Goal: Book appointment/travel/reservation

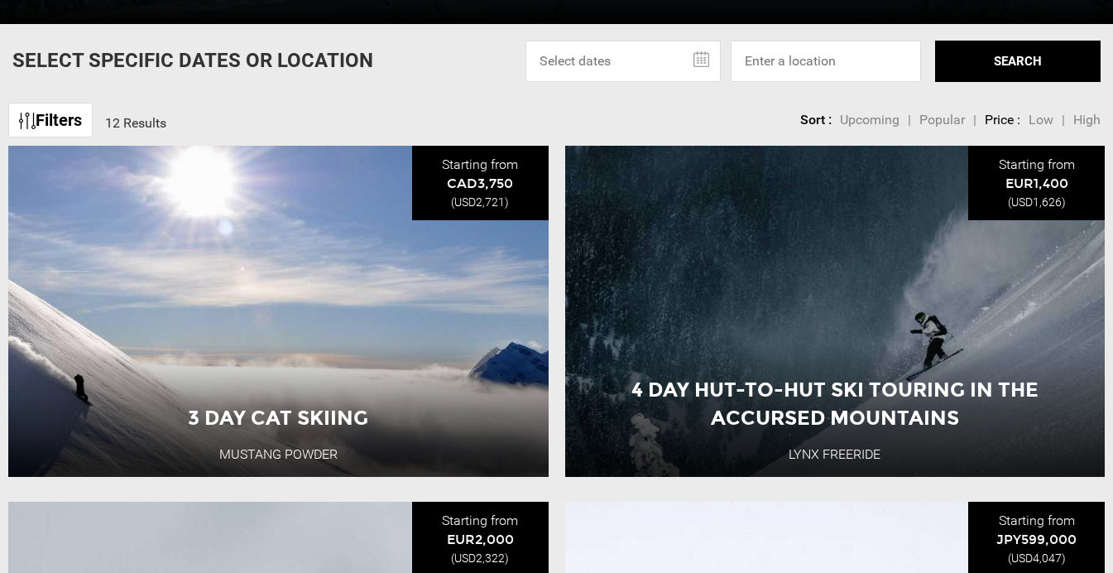
scroll to position [579, 0]
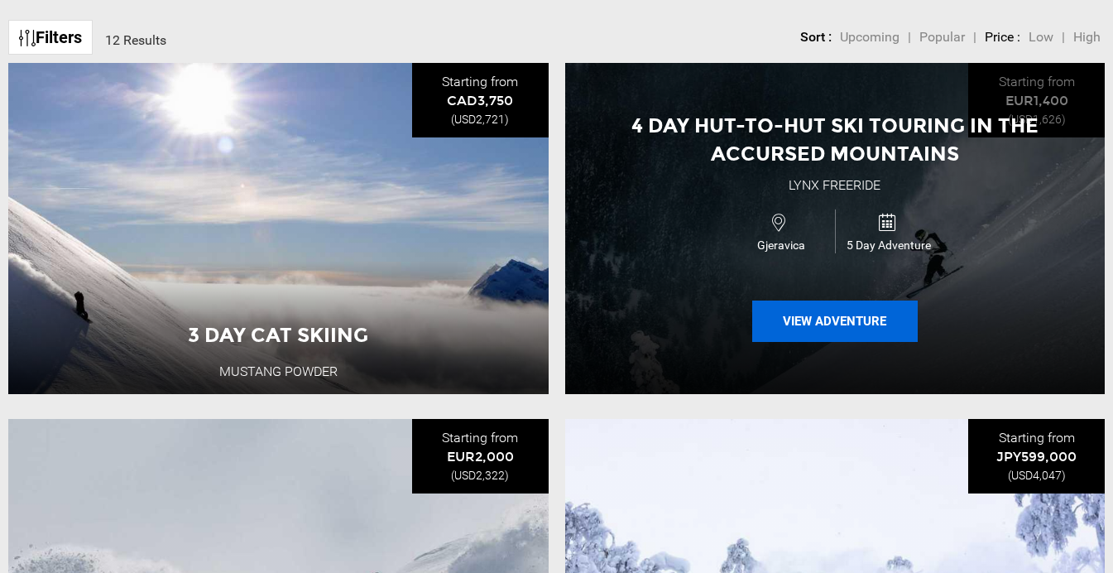
click at [827, 326] on button "View Adventure" at bounding box center [834, 320] width 165 height 41
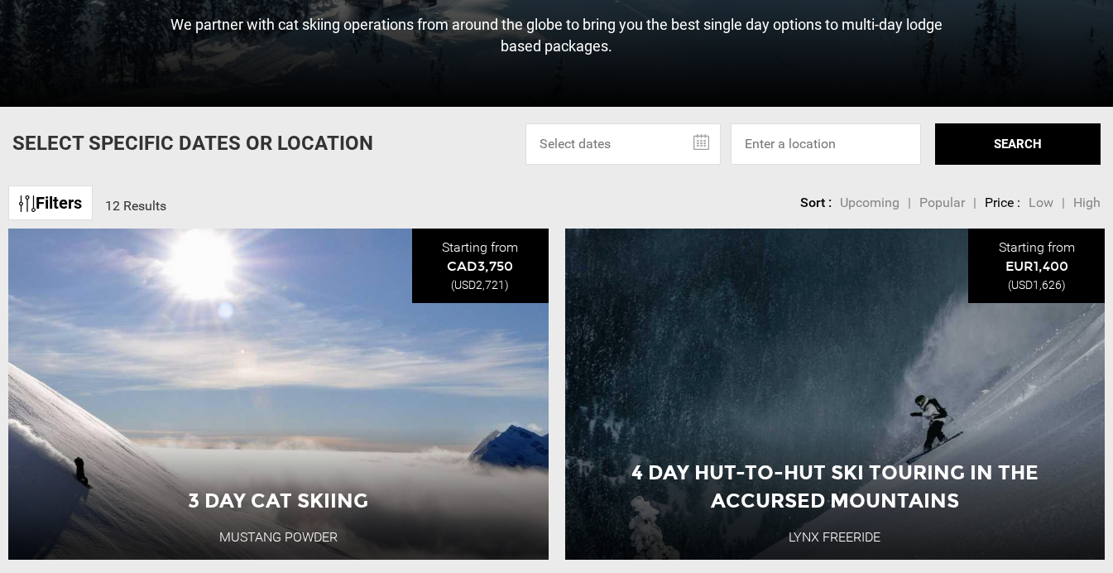
scroll to position [579, 0]
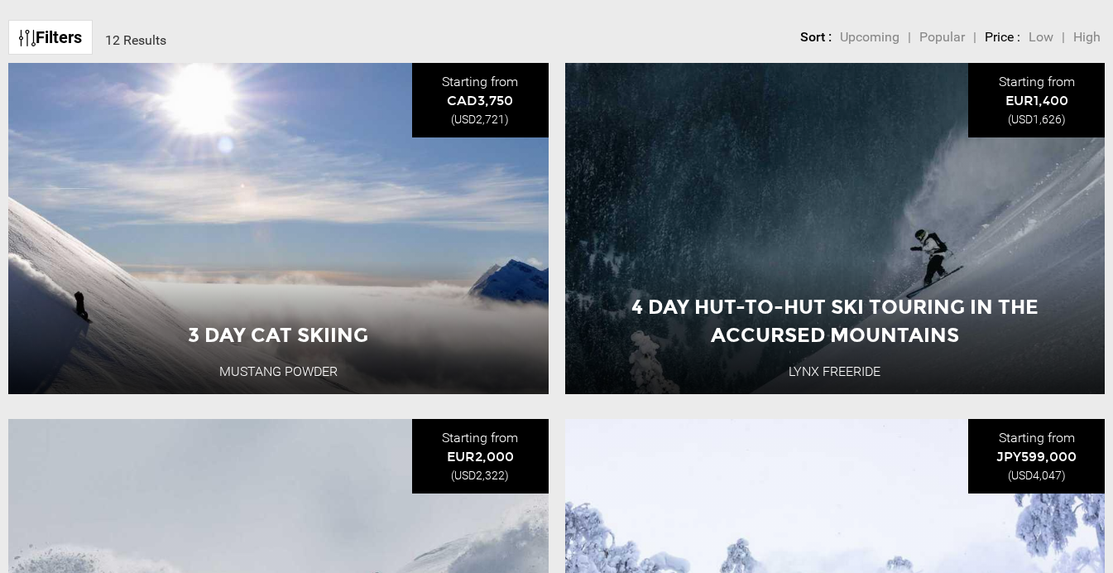
drag, startPoint x: 821, startPoint y: 321, endPoint x: 620, endPoint y: 408, distance: 219.0
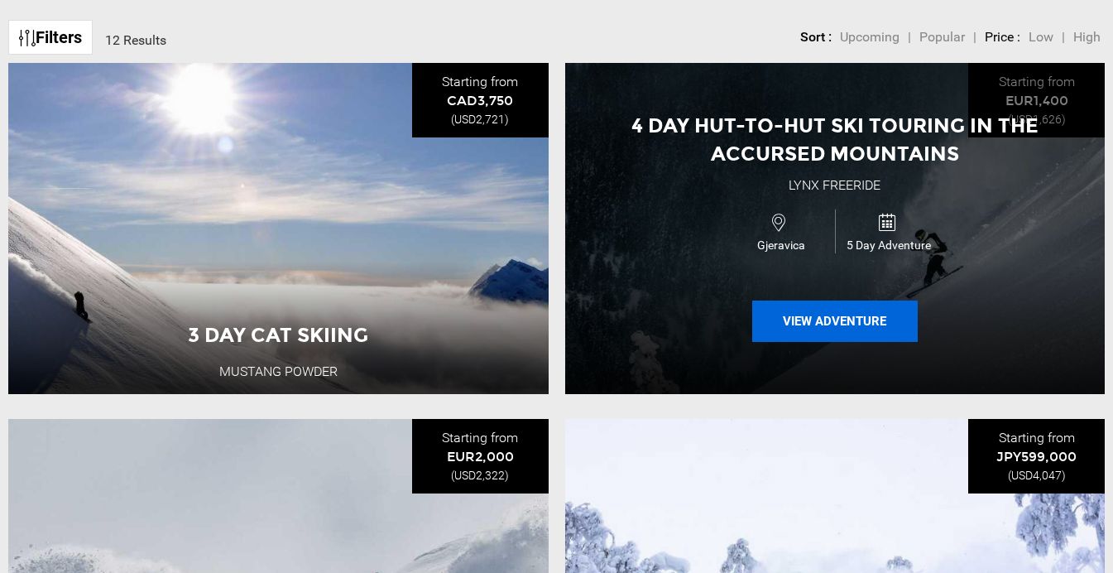
click at [842, 327] on button "View Adventure" at bounding box center [834, 320] width 165 height 41
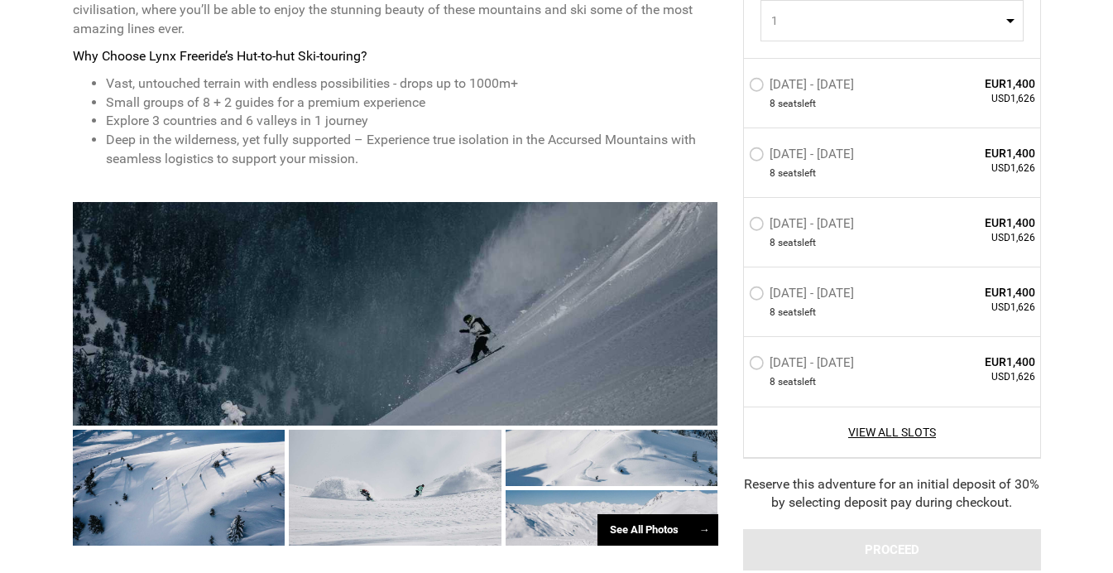
scroll to position [910, 0]
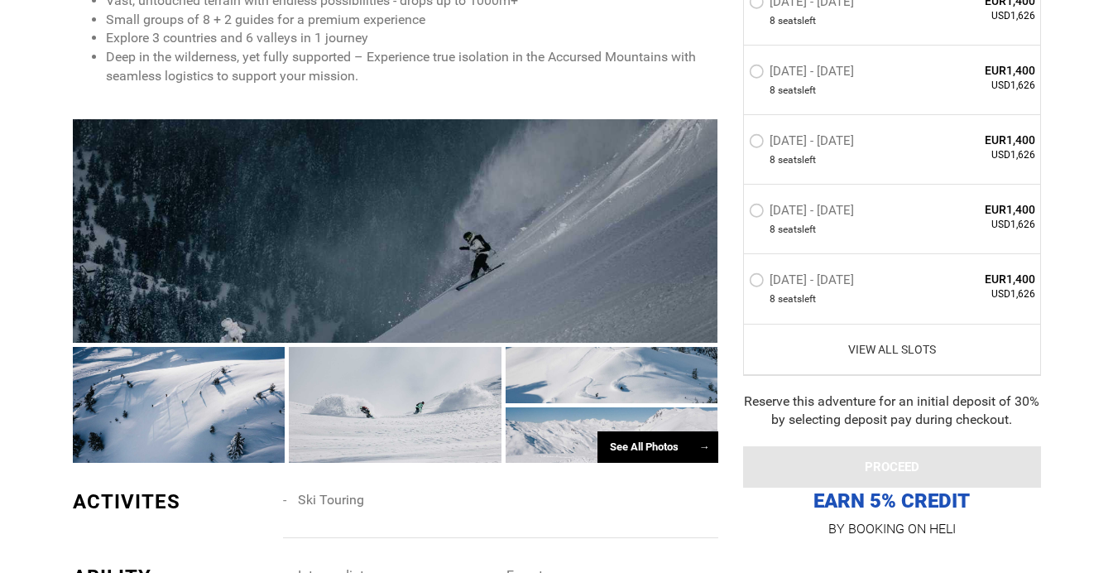
click at [916, 353] on link "View All Slots" at bounding box center [892, 349] width 287 height 17
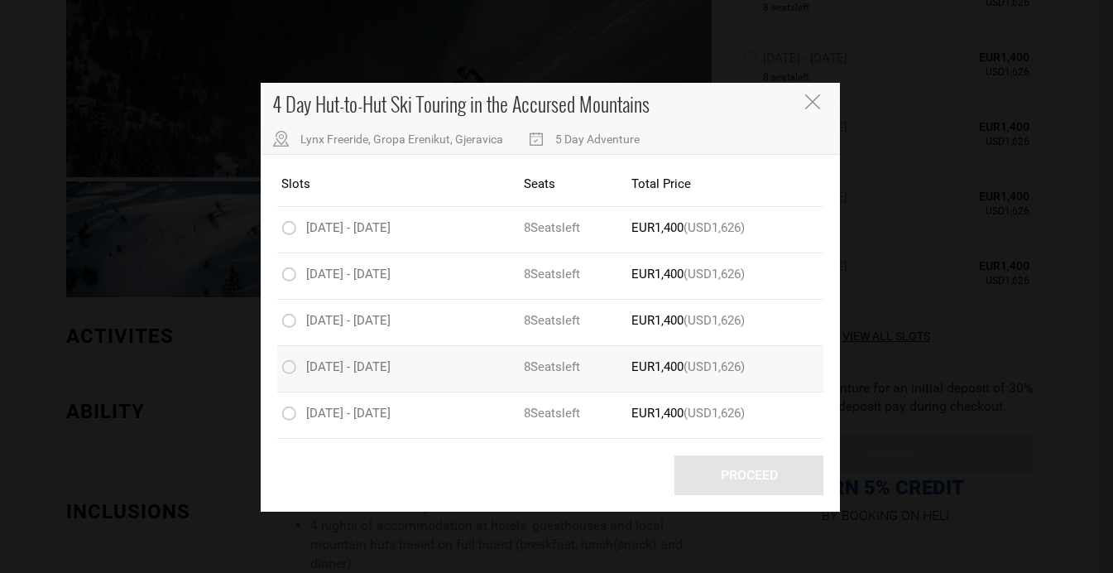
scroll to position [993, 0]
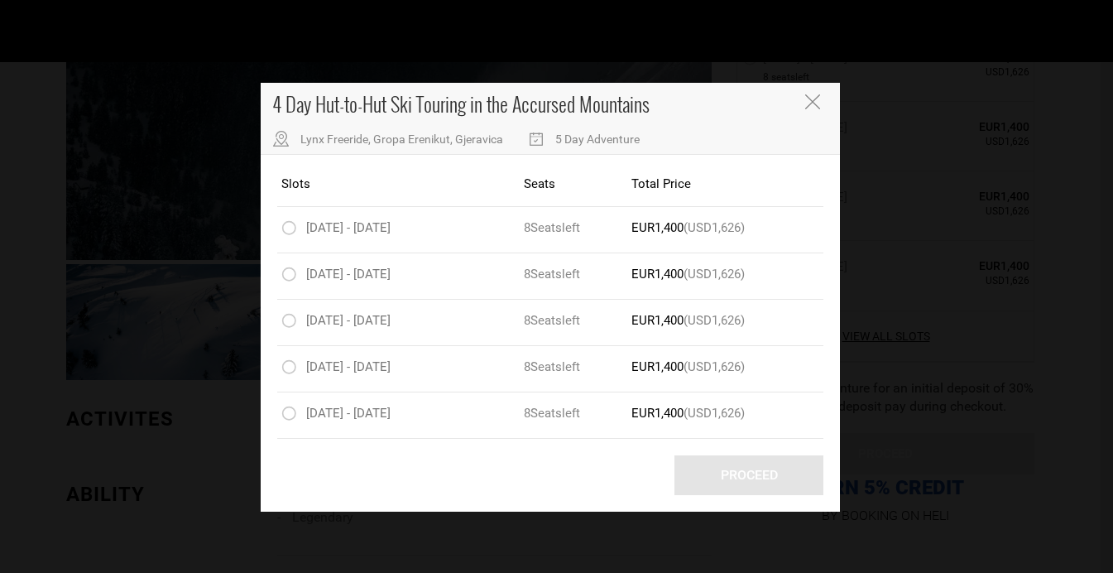
click at [814, 102] on icon "Close" at bounding box center [812, 101] width 15 height 15
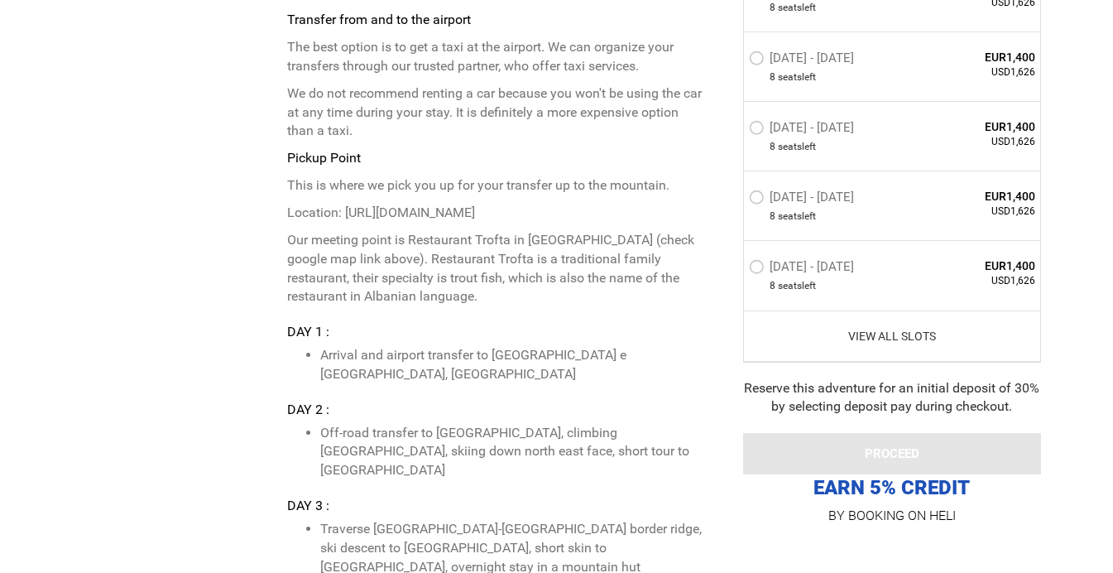
scroll to position [3889, 0]
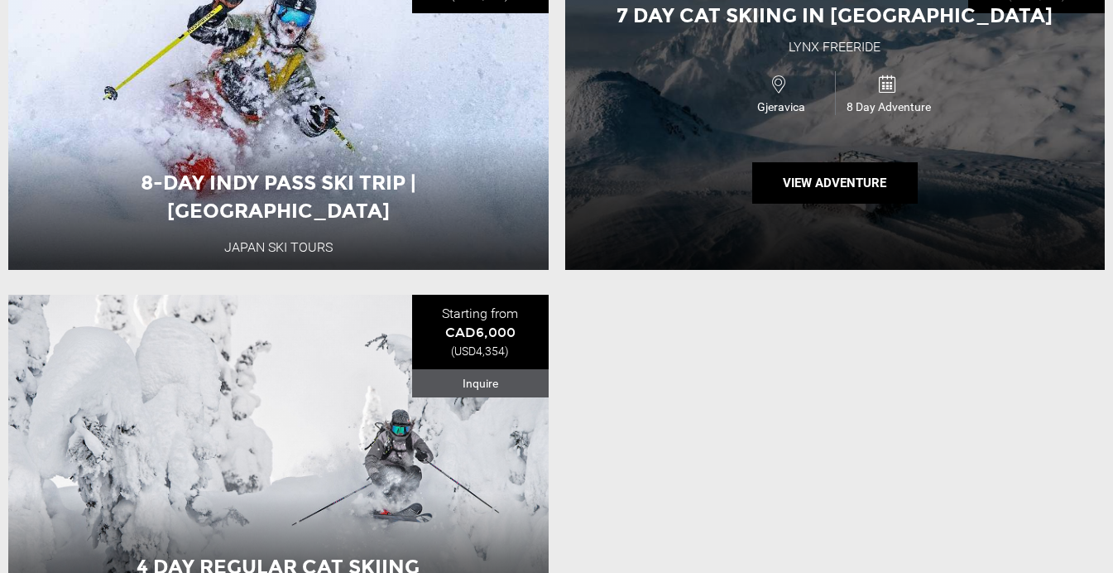
scroll to position [2565, 0]
